Goal: Task Accomplishment & Management: Complete application form

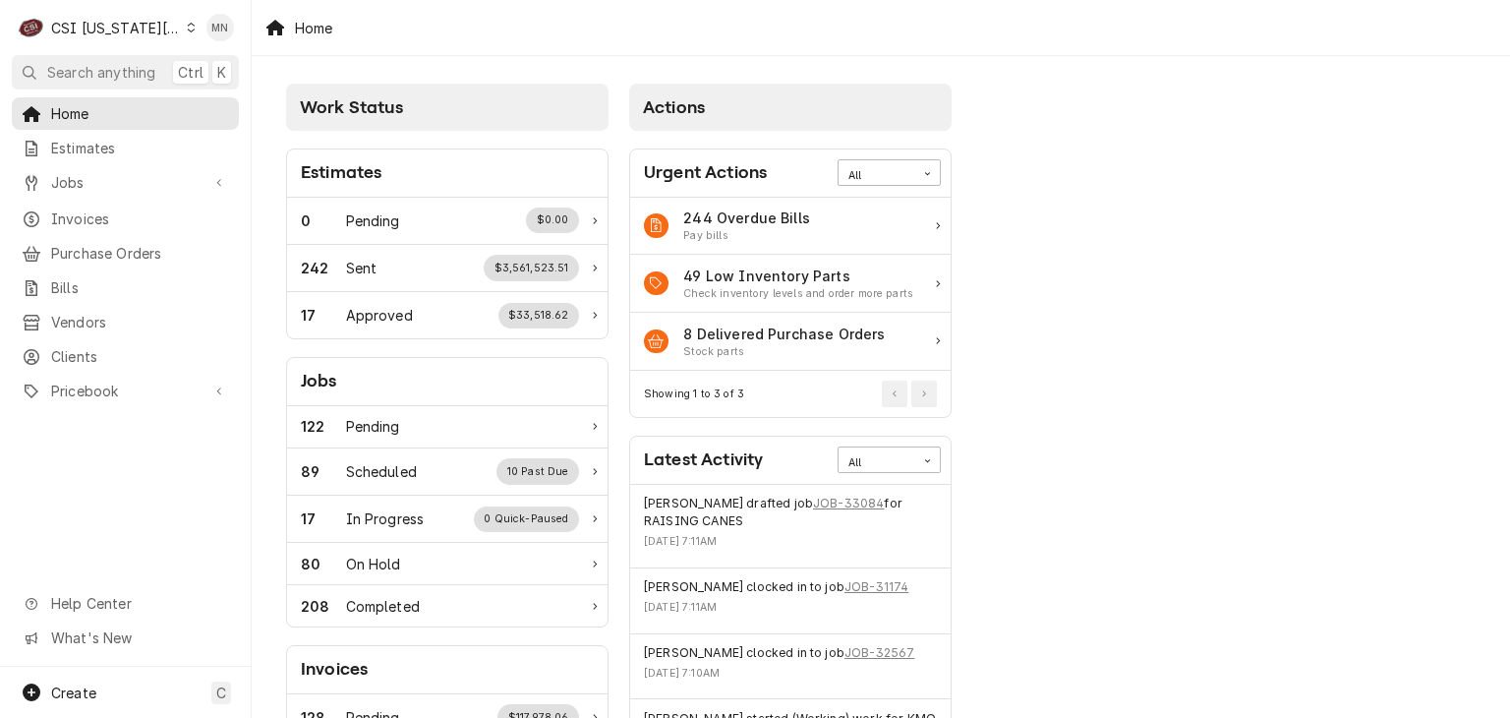
click at [136, 24] on div "CSI [US_STATE][GEOGRAPHIC_DATA]" at bounding box center [116, 28] width 130 height 21
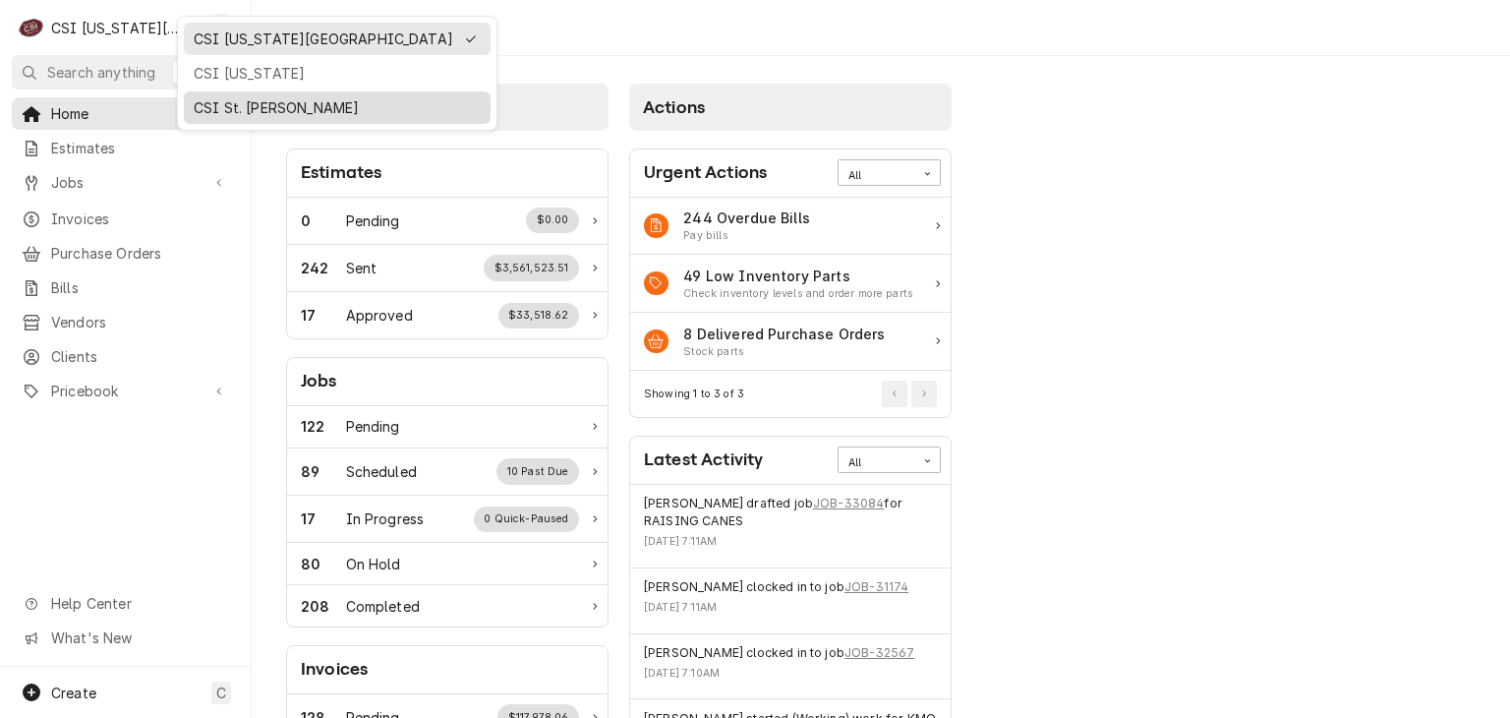
click at [221, 106] on div "CSI St. Louis" at bounding box center [337, 107] width 287 height 21
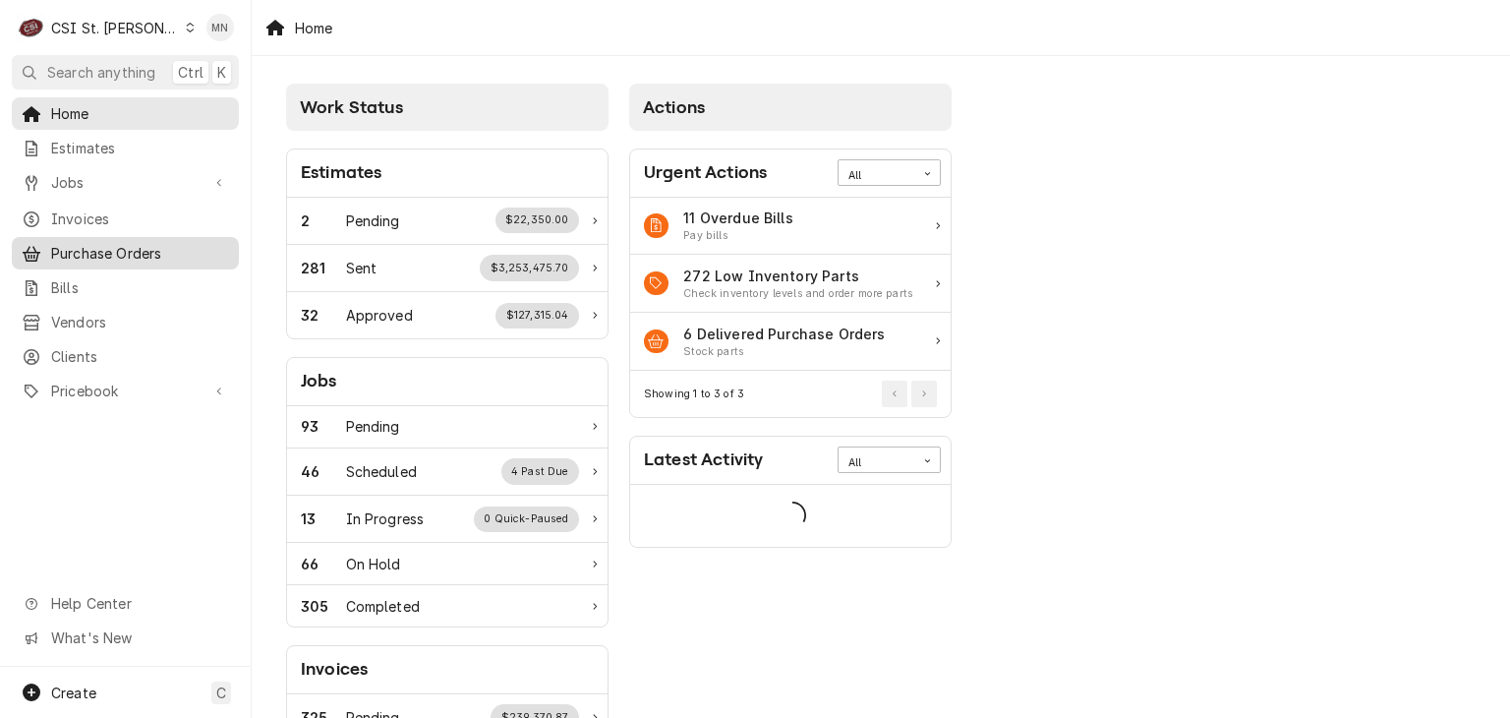
click at [114, 251] on span "Purchase Orders" at bounding box center [140, 253] width 178 height 21
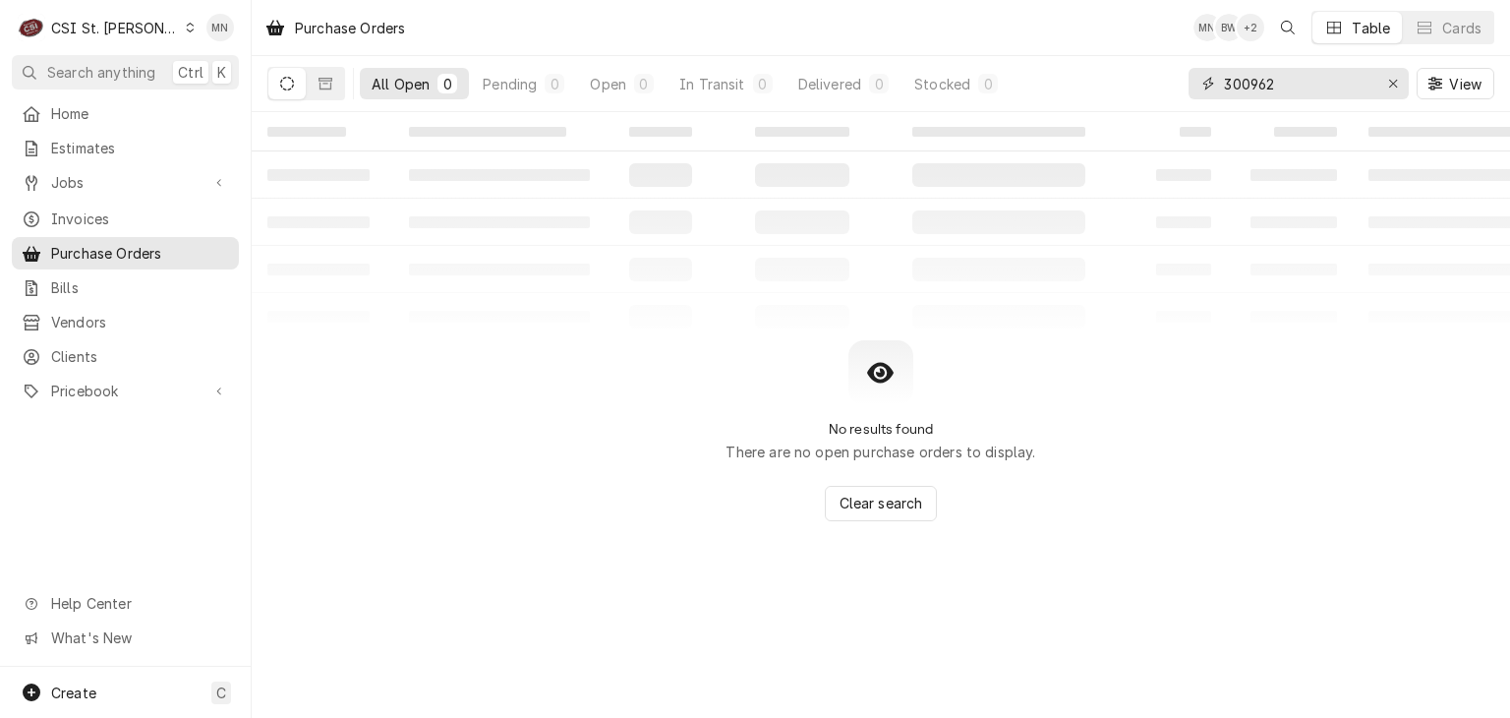
drag, startPoint x: 1287, startPoint y: 88, endPoint x: 1165, endPoint y: 74, distance: 122.7
click at [1165, 74] on div "All Open 0 Pending 0 Open 0 In Transit 0 Delivered 0 Stocked 0 300962 View" at bounding box center [880, 83] width 1227 height 55
type input "401345"
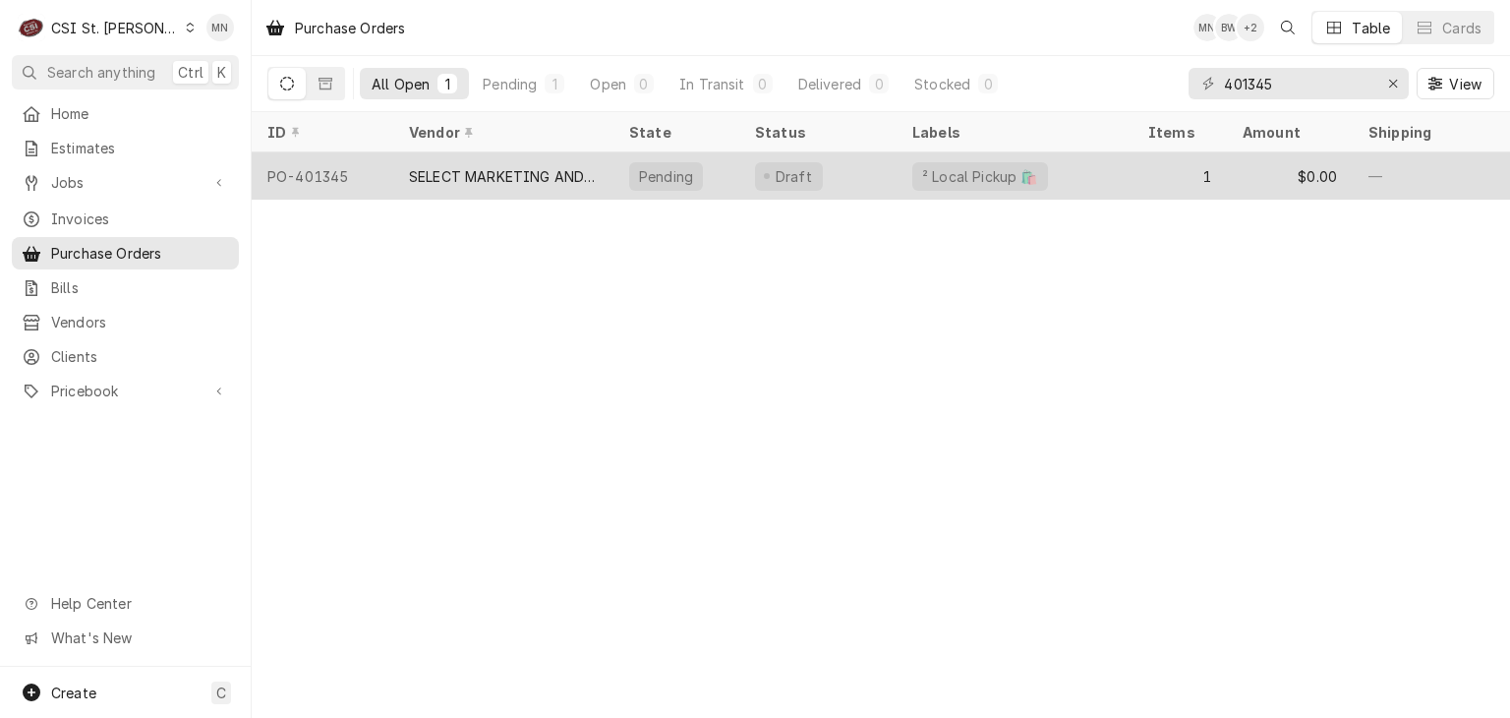
click at [557, 178] on div "SELECT MARKETING AND DISTRIBUTING" at bounding box center [503, 176] width 189 height 21
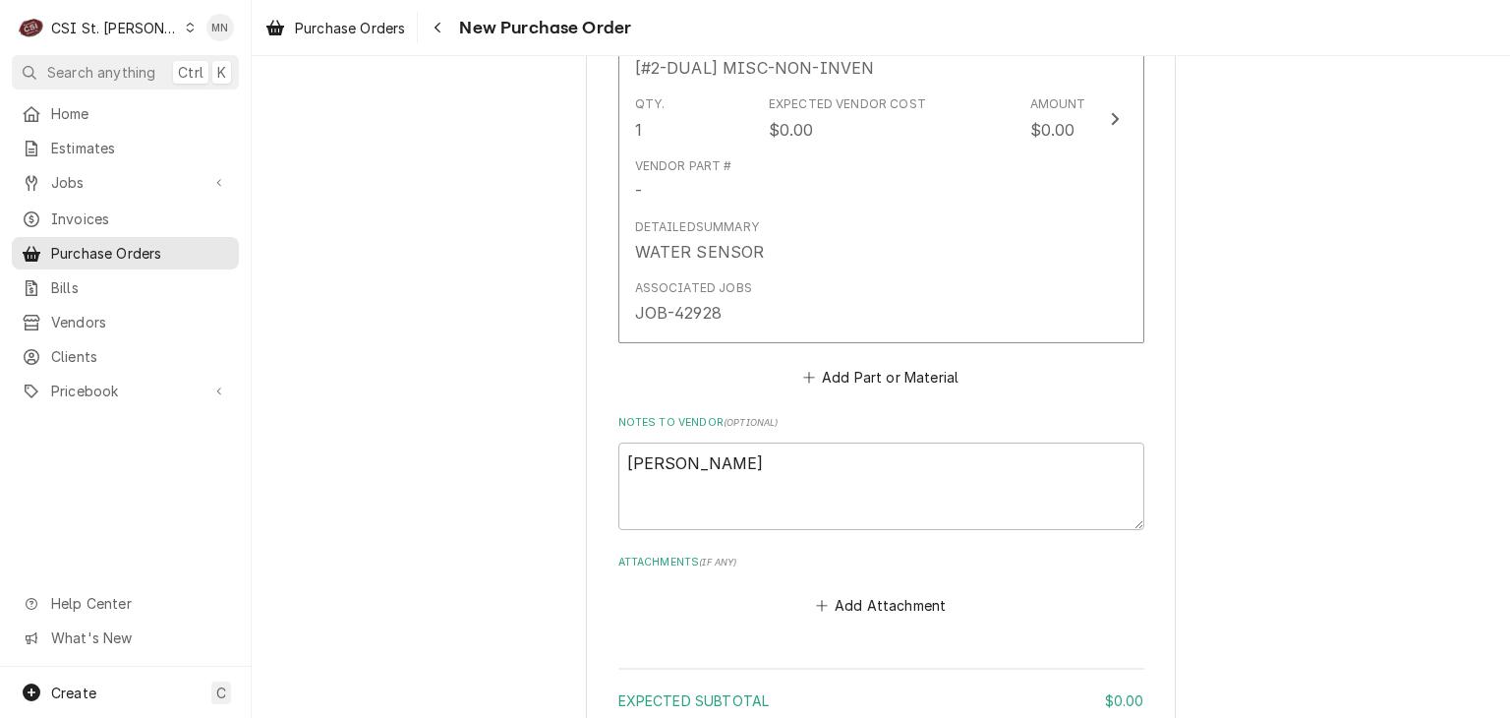
scroll to position [1345, 0]
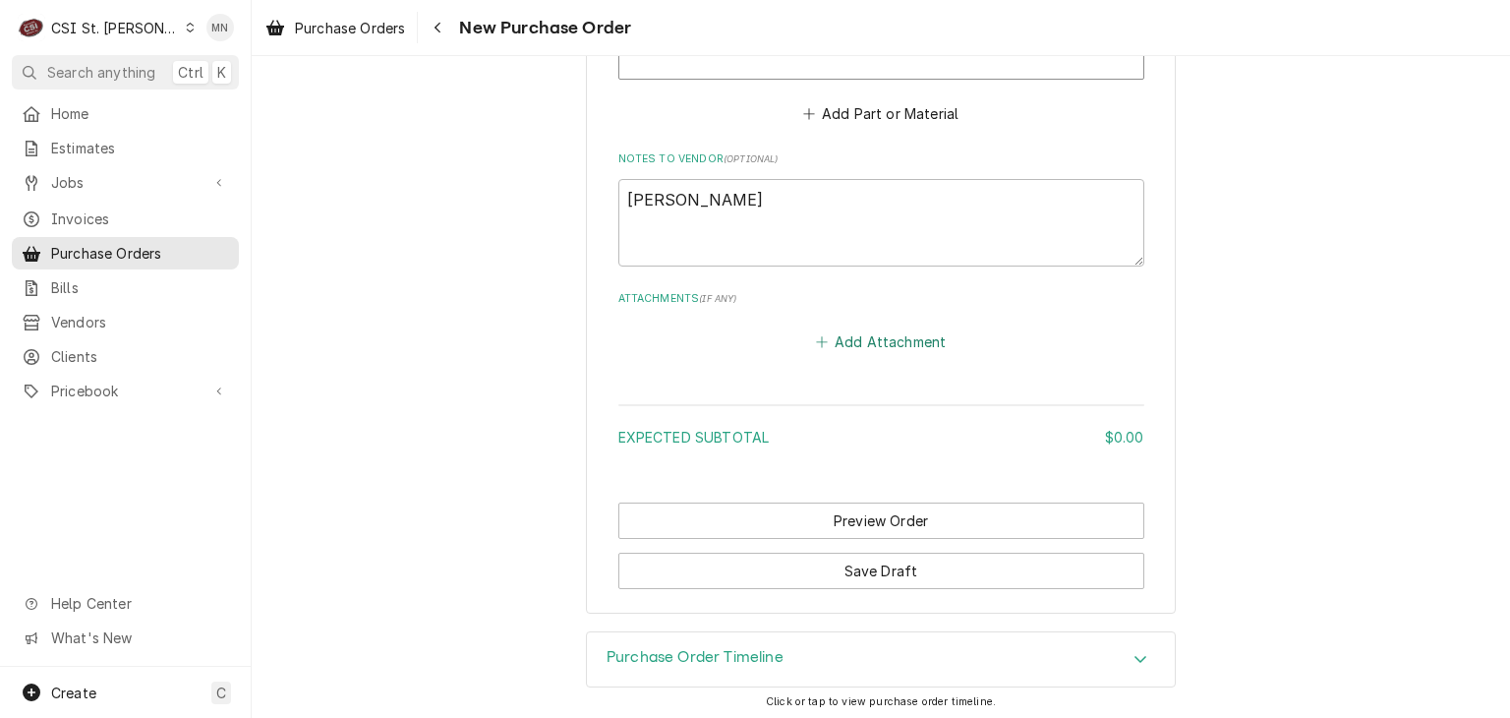
click at [878, 342] on button "Add Attachment" at bounding box center [881, 342] width 138 height 28
type textarea "x"
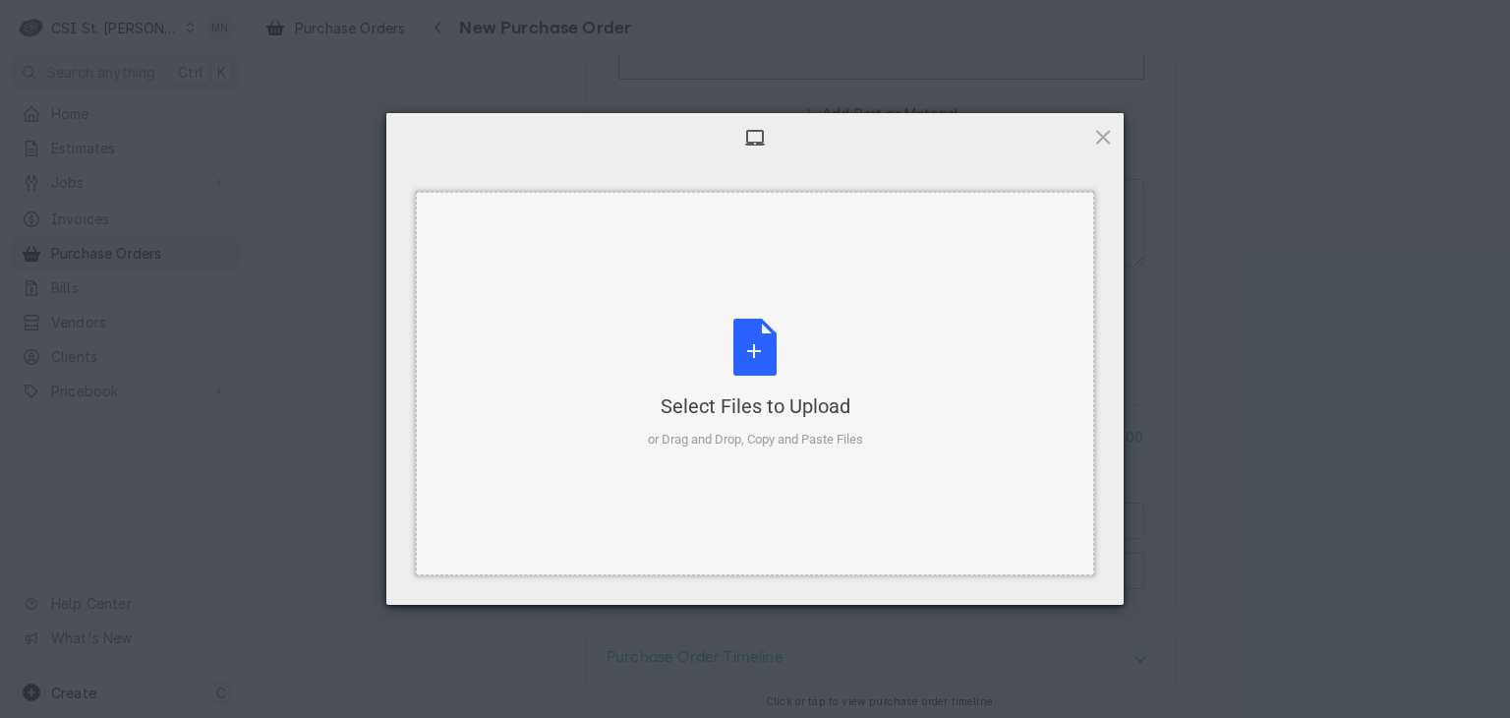
click at [751, 336] on div "Select Files to Upload or Drag and Drop, Copy and Paste Files" at bounding box center [755, 384] width 215 height 131
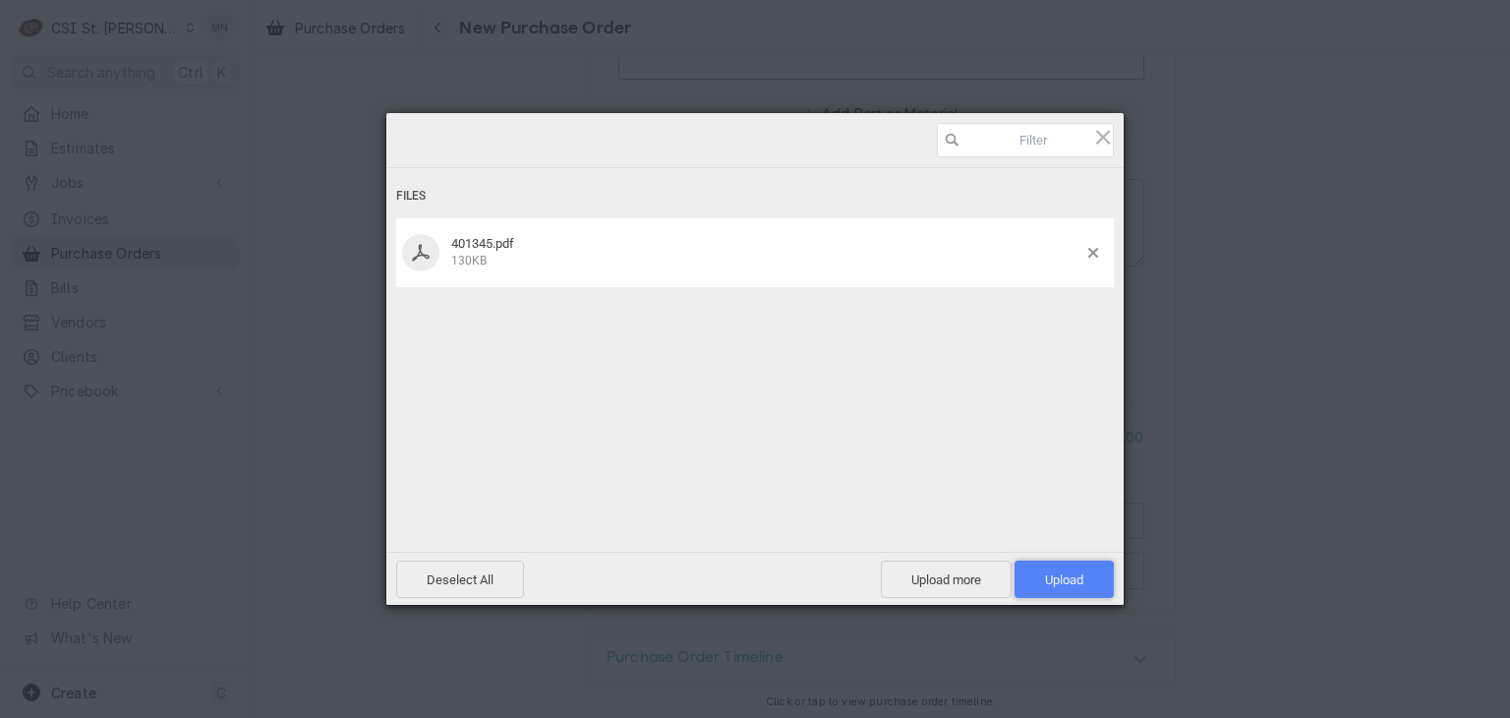
click at [1084, 582] on span "Upload 1" at bounding box center [1064, 579] width 99 height 37
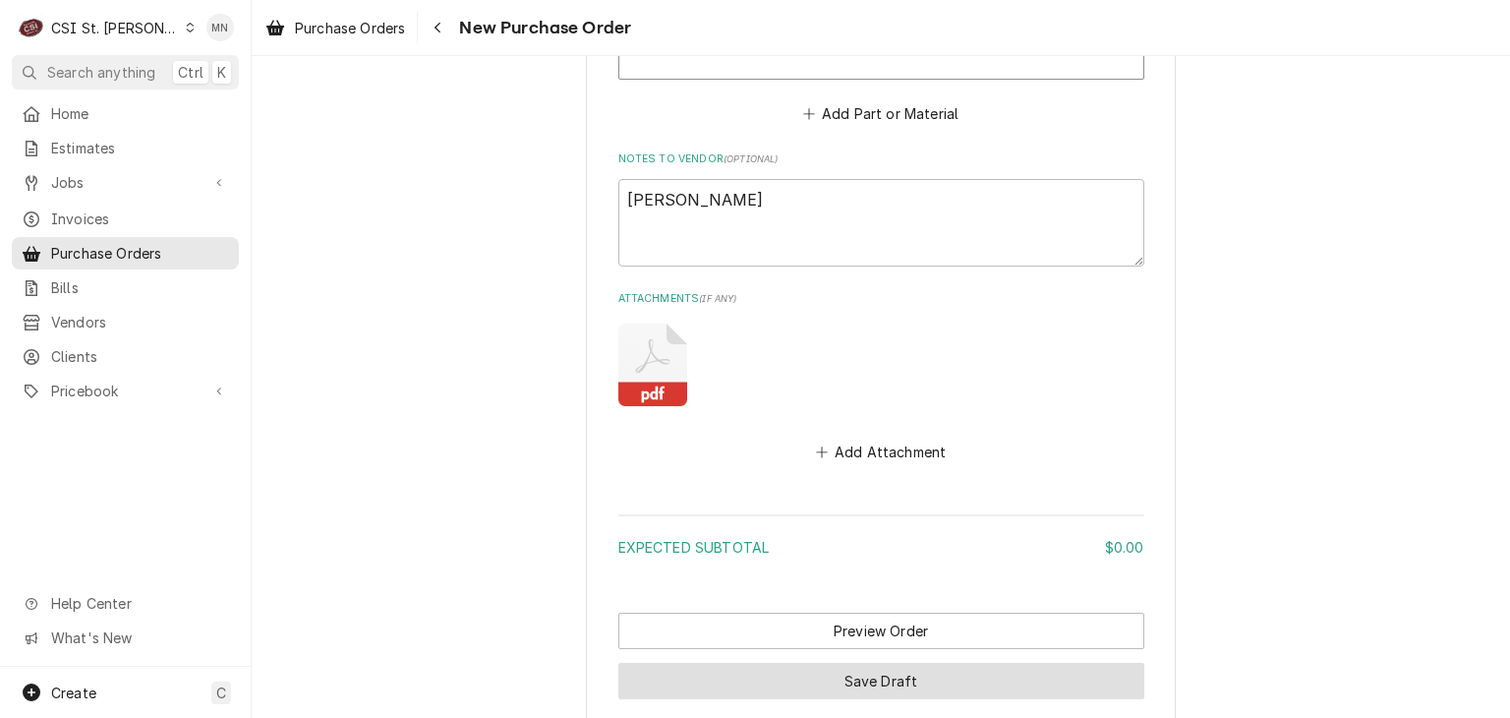
click at [895, 680] on button "Save Draft" at bounding box center [882, 681] width 526 height 36
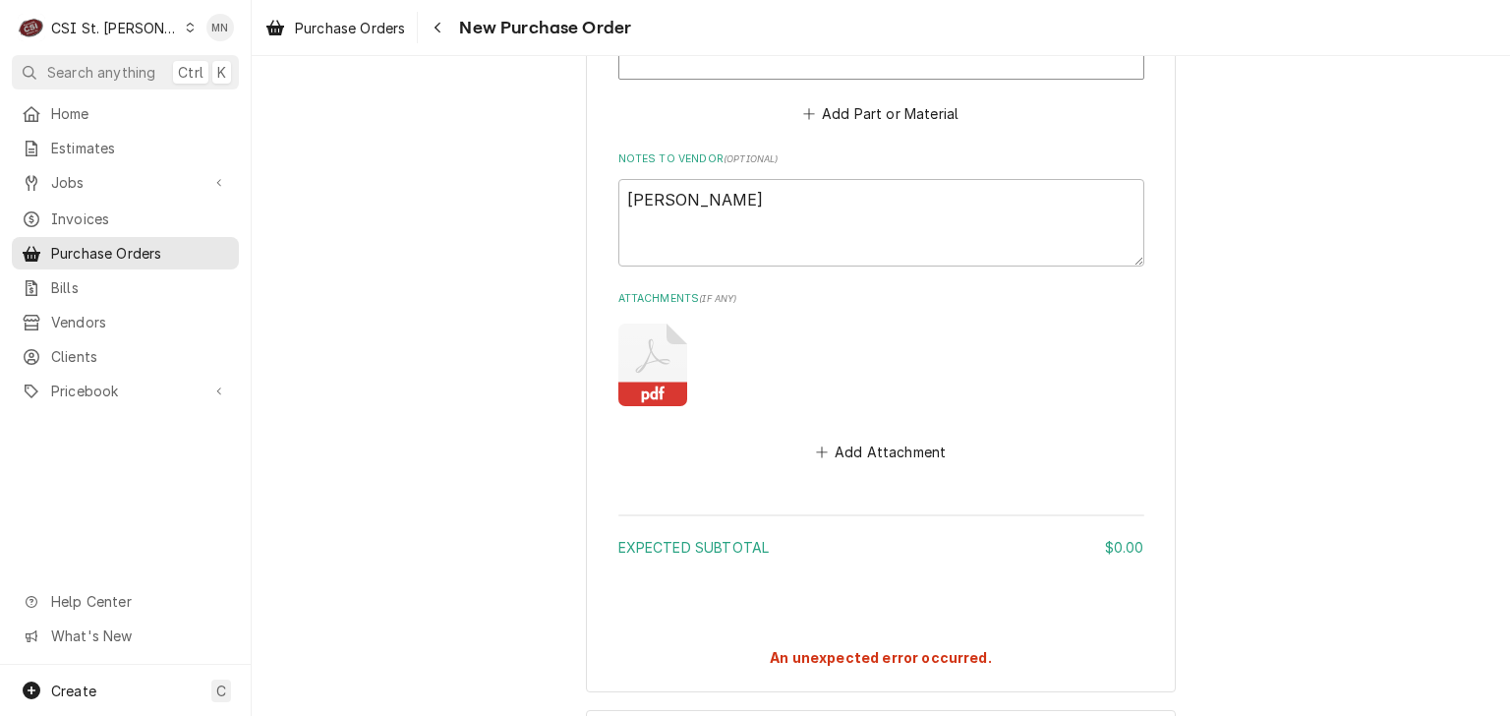
type textarea "x"
click at [135, 30] on div "CSI St. Louis" at bounding box center [115, 28] width 128 height 21
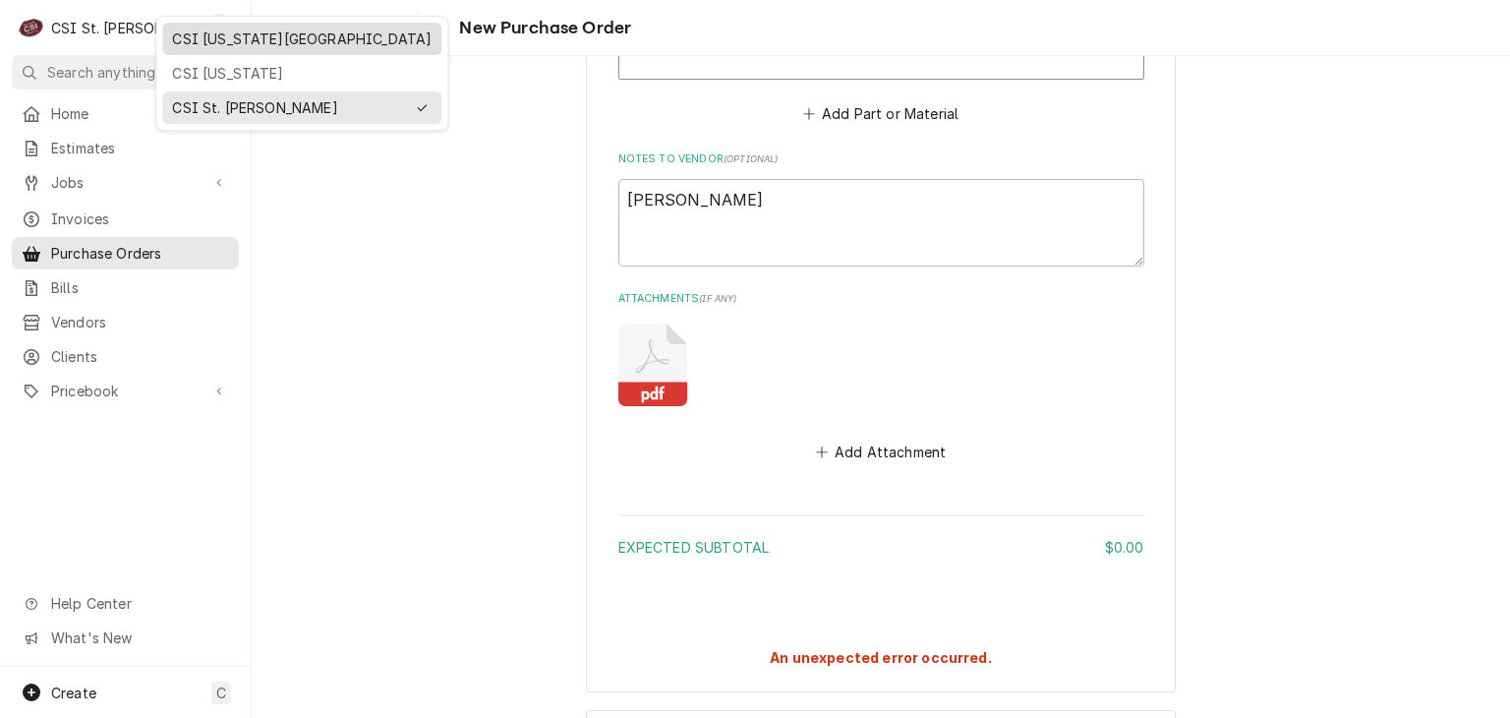
click at [201, 38] on div "CSI [US_STATE][GEOGRAPHIC_DATA]" at bounding box center [302, 39] width 260 height 21
